Goal: Information Seeking & Learning: Check status

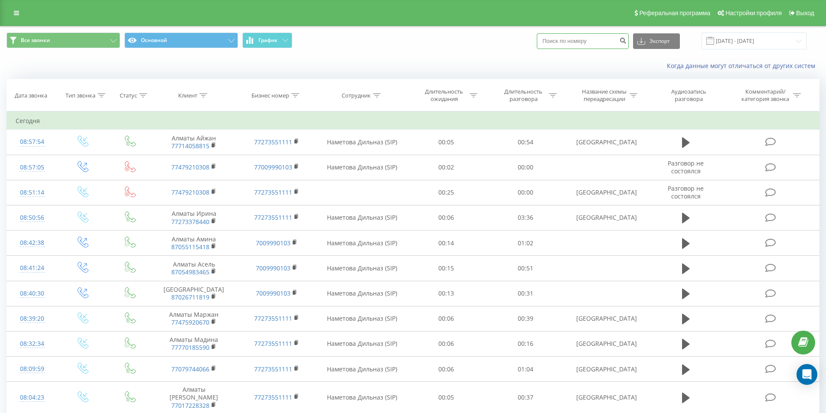
paste input "8 777 838 65 67"
click at [585, 39] on input "8 777 838 65 67" at bounding box center [583, 41] width 92 height 16
type input "87778386567"
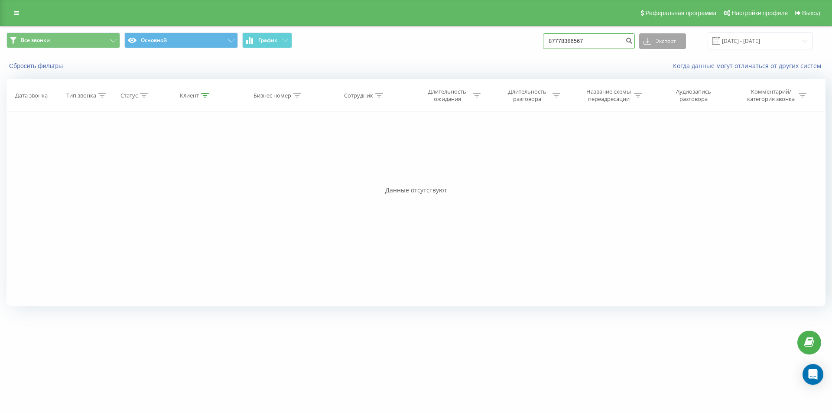
drag, startPoint x: 567, startPoint y: 39, endPoint x: 656, endPoint y: 36, distance: 88.5
click at [656, 36] on div "87778386567 Экспорт .csv .xls .xlsx 20.05.2025 - 20.08.2025" at bounding box center [678, 41] width 270 height 17
type input "87754521969"
drag, startPoint x: 612, startPoint y: 40, endPoint x: 502, endPoint y: 47, distance: 110.8
click at [502, 47] on div "Все звонки Основной График 87754521969 Экспорт .csv .xls .xlsx [DATE] - [DATE]" at bounding box center [416, 41] width 819 height 17
